Goal: Task Accomplishment & Management: Manage account settings

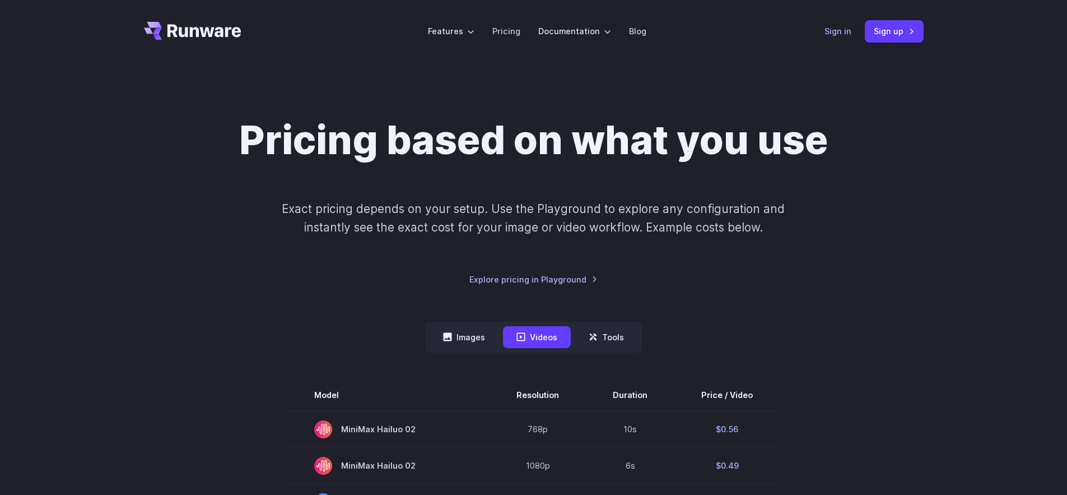
click at [842, 33] on link "Sign in" at bounding box center [838, 31] width 27 height 13
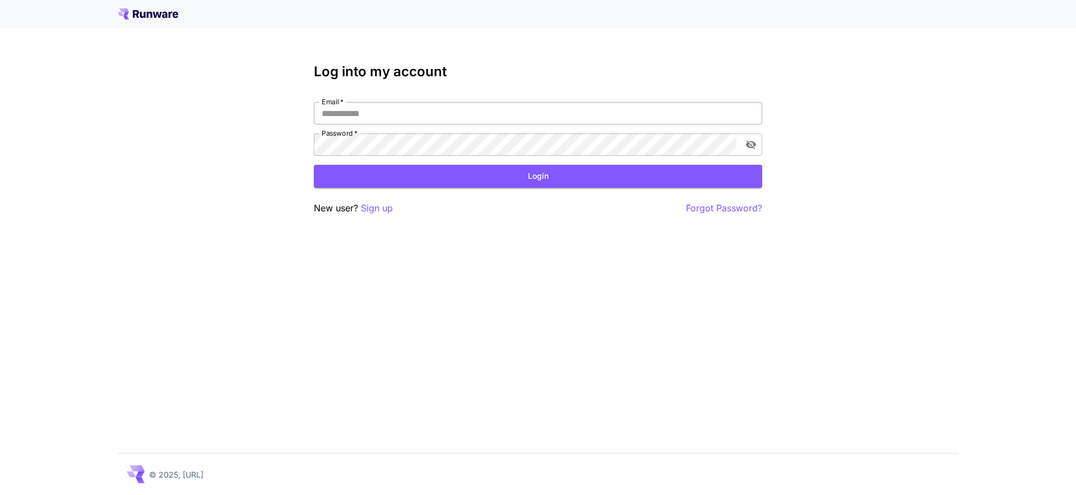
drag, startPoint x: 476, startPoint y: 112, endPoint x: 469, endPoint y: 124, distance: 14.0
click at [476, 112] on input "Email   *" at bounding box center [538, 113] width 448 height 22
type input "**********"
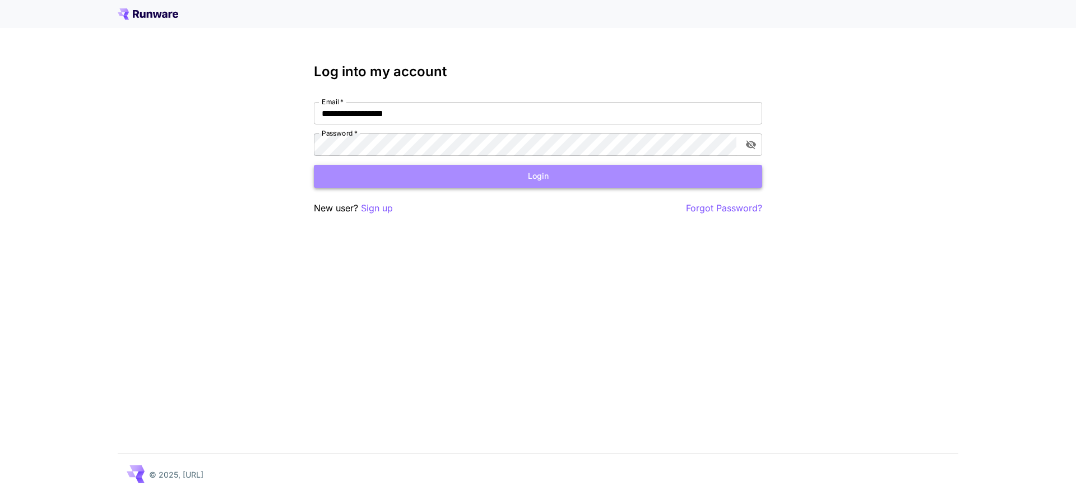
click at [554, 176] on button "Login" at bounding box center [538, 176] width 448 height 23
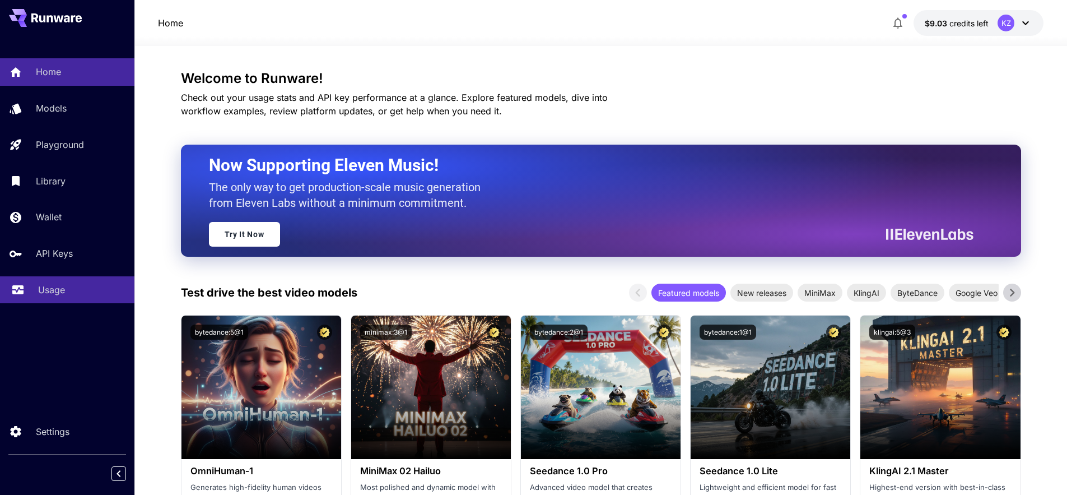
click at [53, 290] on p "Usage" at bounding box center [51, 289] width 27 height 13
